Goal: Navigation & Orientation: Find specific page/section

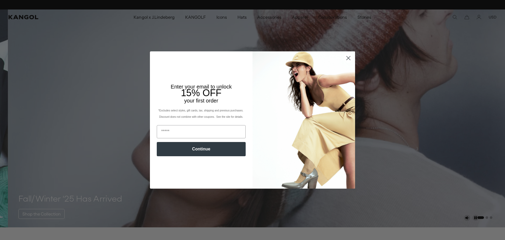
click at [349, 60] on circle "Close dialog" at bounding box center [348, 58] width 9 height 9
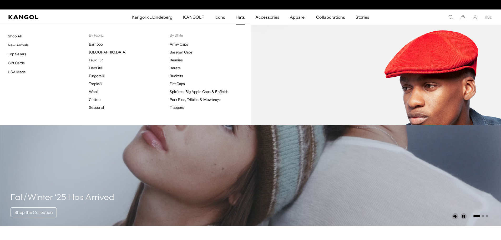
click at [99, 44] on link "Bamboo" at bounding box center [96, 44] width 14 height 5
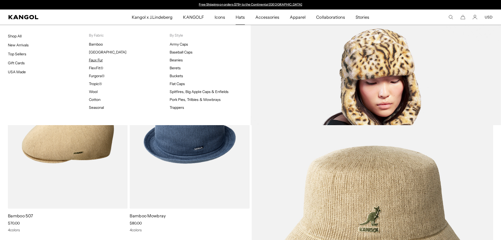
click at [98, 59] on link "Faux Fur" at bounding box center [96, 60] width 14 height 5
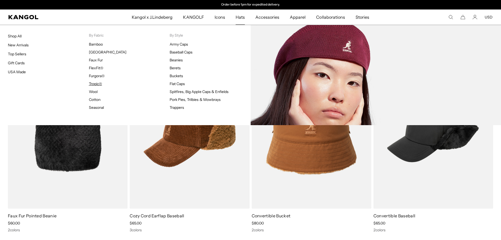
click at [91, 84] on link "Tropic®" at bounding box center [95, 83] width 13 height 5
